Goal: Task Accomplishment & Management: Use online tool/utility

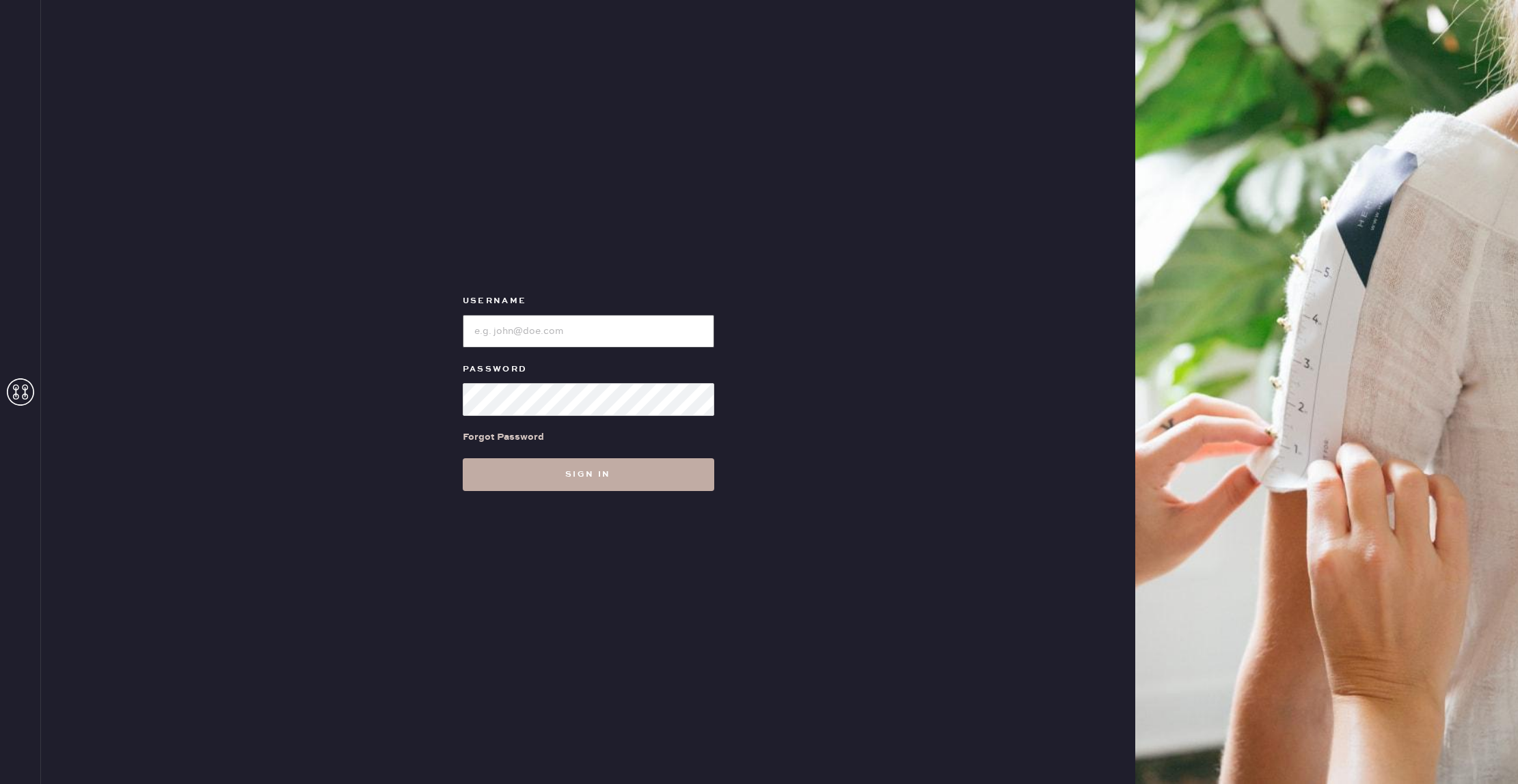
type input "reformationflatiron"
click at [532, 478] on button "Sign in" at bounding box center [588, 475] width 251 height 33
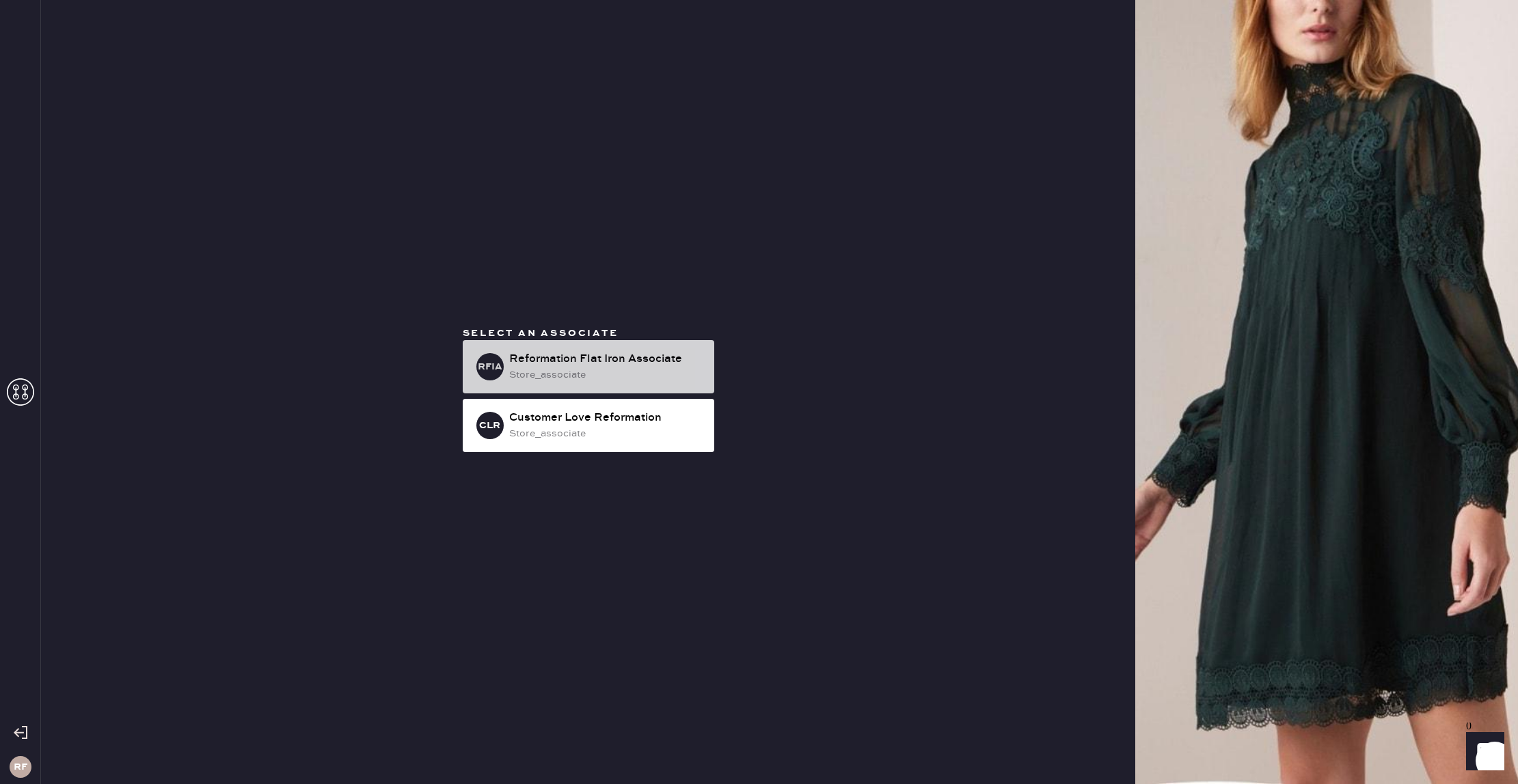
click at [554, 382] on div "store_associate" at bounding box center [606, 375] width 194 height 15
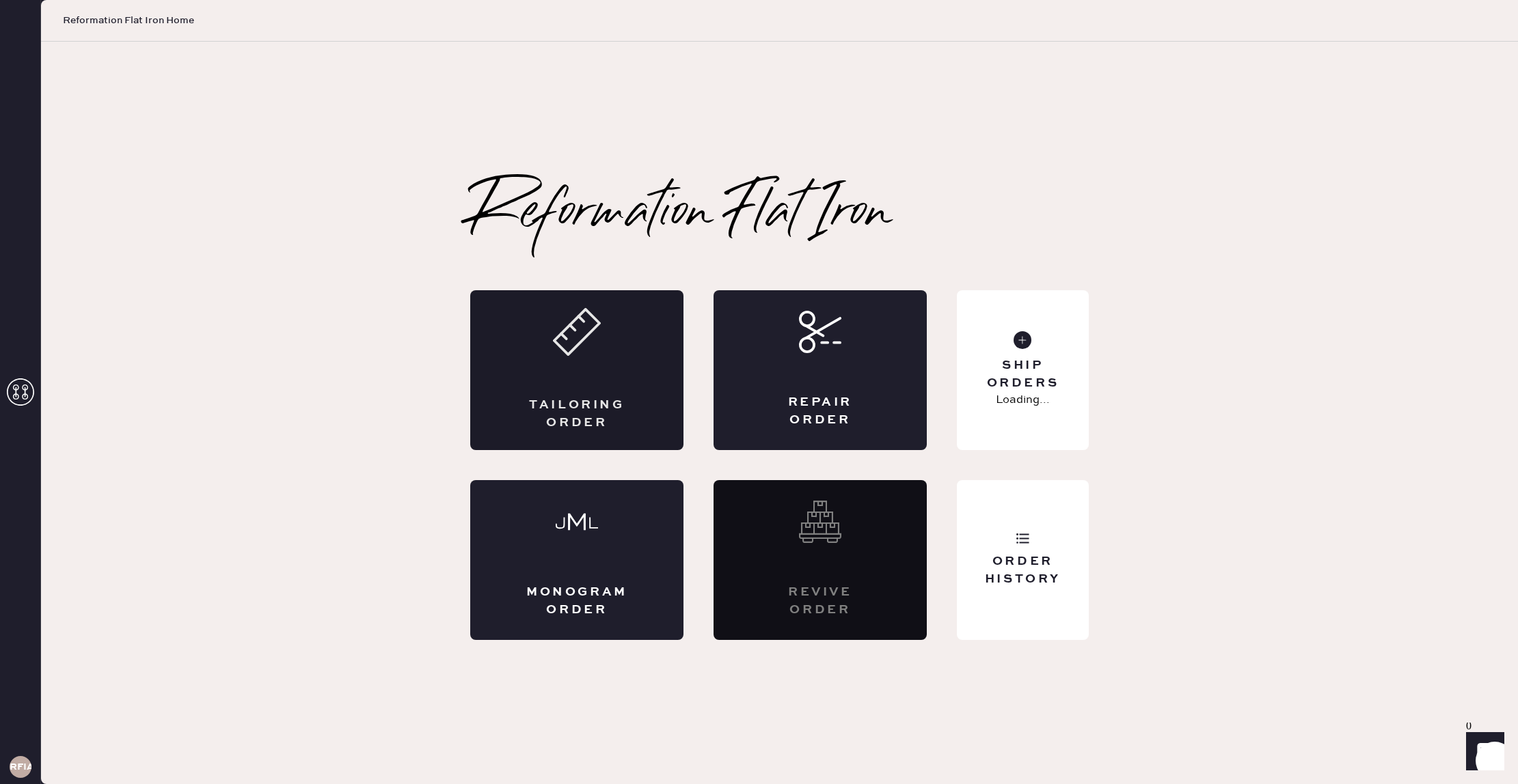
click at [556, 374] on div "Tailoring Order" at bounding box center [577, 370] width 213 height 159
click at [1070, 391] on div "Ship Orders" at bounding box center [1022, 374] width 110 height 34
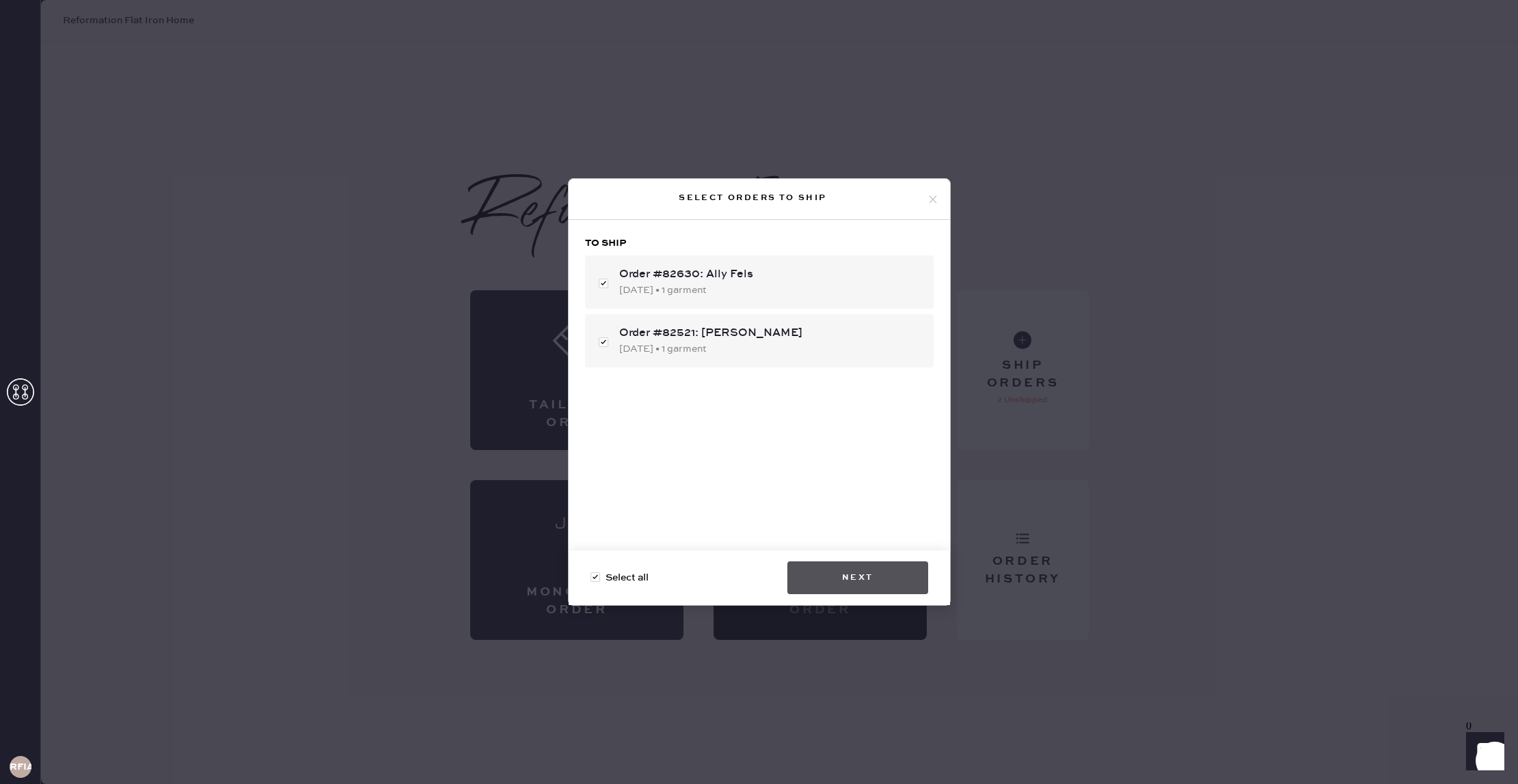
click at [879, 571] on button "Next" at bounding box center [858, 577] width 141 height 33
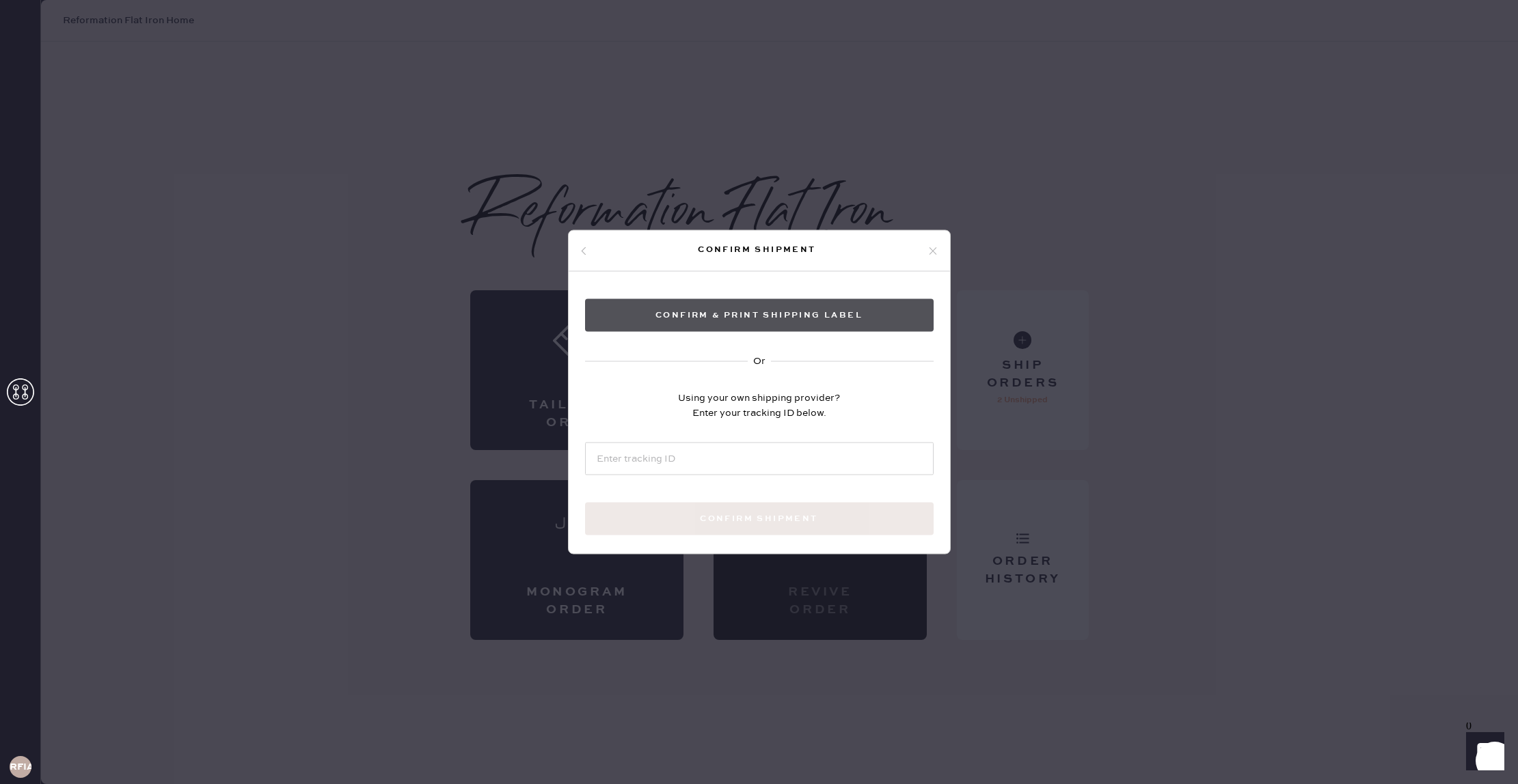
click at [738, 304] on button "Confirm & Print shipping label" at bounding box center [759, 315] width 349 height 33
